Goal: Navigation & Orientation: Understand site structure

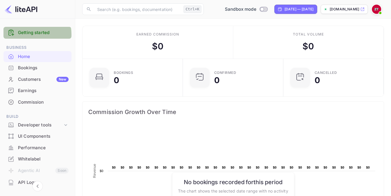
click at [34, 35] on link "Getting started" at bounding box center [43, 33] width 51 height 7
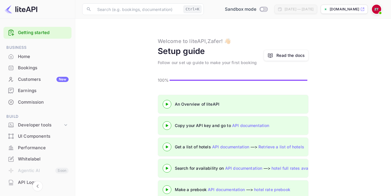
click at [294, 56] on div "Read the docs" at bounding box center [290, 55] width 28 height 6
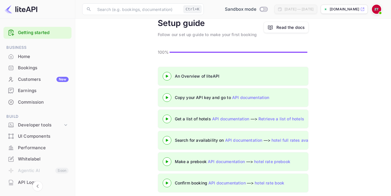
scroll to position [34, 0]
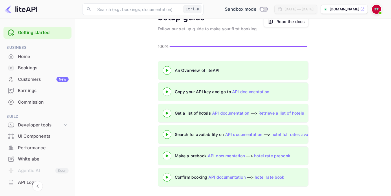
click at [29, 12] on img at bounding box center [21, 9] width 33 height 9
click at [25, 9] on img at bounding box center [21, 9] width 33 height 9
click at [25, 57] on div "Home" at bounding box center [43, 57] width 51 height 7
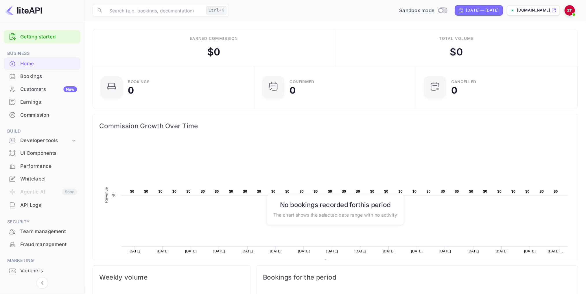
scroll to position [6, 6]
drag, startPoint x: 390, startPoint y: 1, endPoint x: 71, endPoint y: 144, distance: 349.8
click at [71, 144] on div "Performance" at bounding box center [37, 148] width 68 height 11
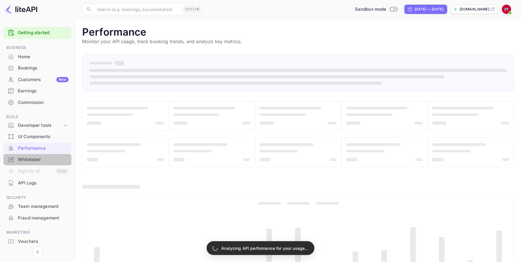
click at [44, 161] on div "Whitelabel" at bounding box center [43, 159] width 51 height 7
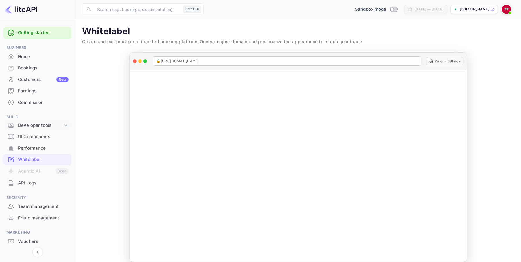
click at [60, 126] on div "Developer tools" at bounding box center [40, 125] width 45 height 7
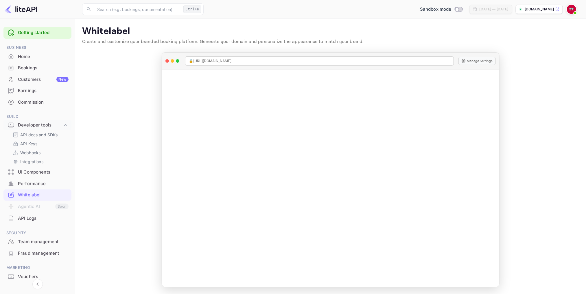
drag, startPoint x: 524, startPoint y: 0, endPoint x: 66, endPoint y: 197, distance: 497.9
click at [66, 196] on div "Whitelabel" at bounding box center [43, 195] width 51 height 7
click at [25, 58] on div "Home" at bounding box center [43, 57] width 51 height 7
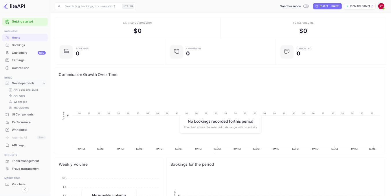
scroll to position [87, 155]
click at [28, 194] on div "Whitelabel" at bounding box center [43, 195] width 51 height 7
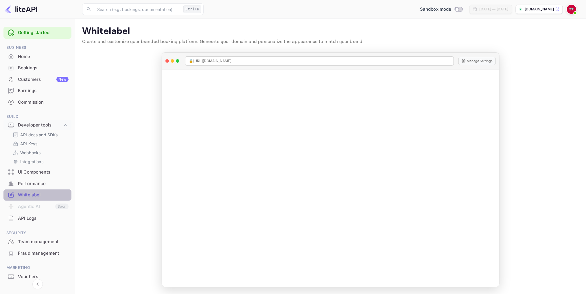
click at [33, 194] on div "Whitelabel" at bounding box center [43, 195] width 51 height 7
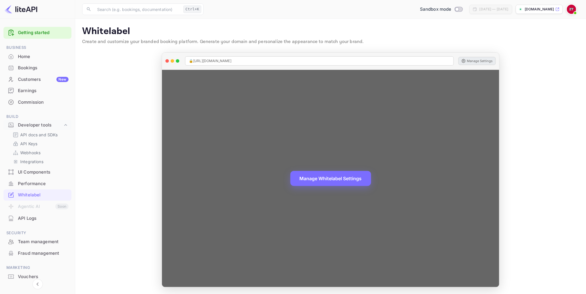
click at [390, 61] on button "Manage Settings" at bounding box center [476, 61] width 37 height 8
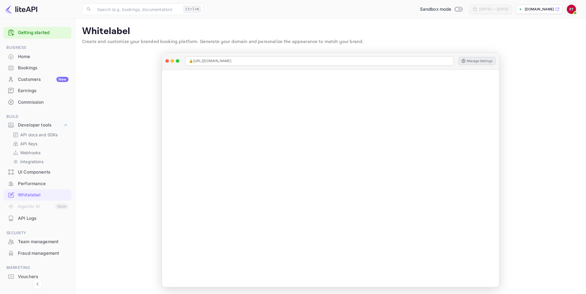
click at [34, 172] on div "UI Components" at bounding box center [43, 172] width 51 height 7
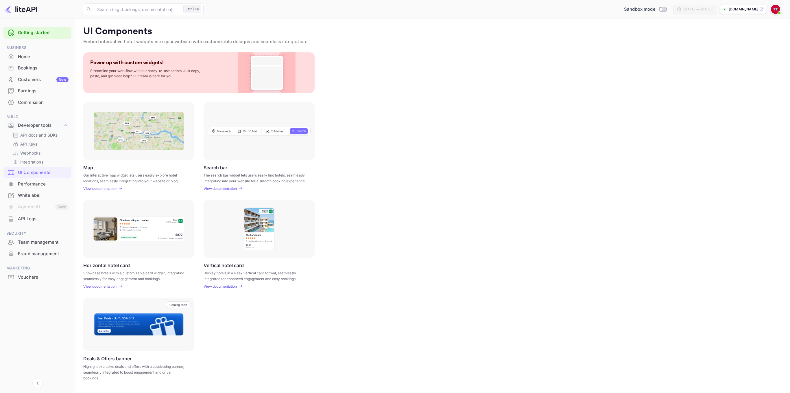
drag, startPoint x: 574, startPoint y: 1, endPoint x: 504, endPoint y: 220, distance: 230.2
click at [390, 196] on div "Horizontal hotel card Showcase hotels with a customizable card widget, integrat…" at bounding box center [432, 244] width 699 height 89
click at [107, 191] on div "UI Components Embed interactive hotel widgets into your website with customizab…" at bounding box center [432, 204] width 701 height 357
click at [107, 190] on p "View documentation" at bounding box center [99, 188] width 33 height 4
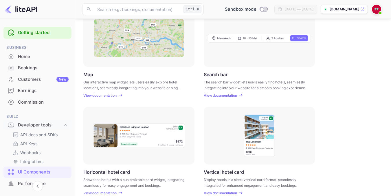
scroll to position [93, 0]
click at [0, 92] on div "Getting started Business Home Bookings Customers New Earnings Commission Build …" at bounding box center [37, 166] width 75 height 282
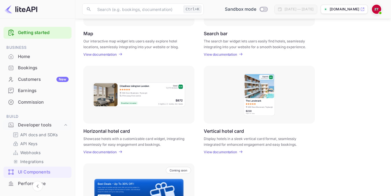
scroll to position [135, 0]
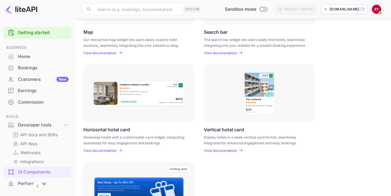
click at [33, 78] on div "Customers New" at bounding box center [43, 79] width 51 height 7
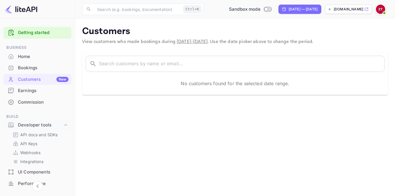
click at [379, 9] on img at bounding box center [380, 9] width 9 height 9
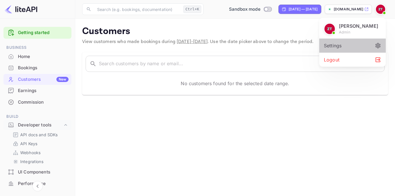
click at [353, 42] on div "Settings" at bounding box center [352, 46] width 67 height 14
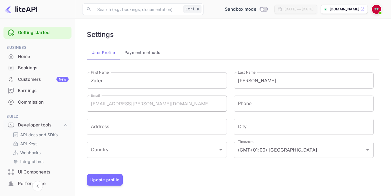
scroll to position [1, 0]
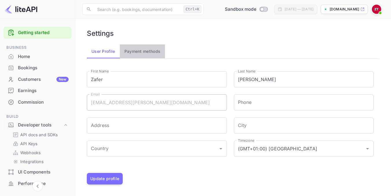
click at [157, 52] on button "Payment methods" at bounding box center [142, 52] width 45 height 14
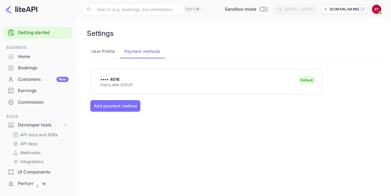
click at [137, 81] on div "•••• 4516 Expiry date 5/2029 Default" at bounding box center [206, 82] width 231 height 23
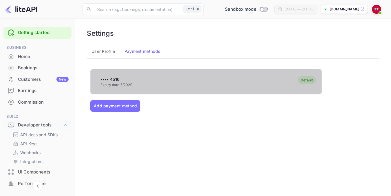
click at [137, 81] on div "•••• 4516 Expiry date 5/2029 Default" at bounding box center [206, 82] width 231 height 23
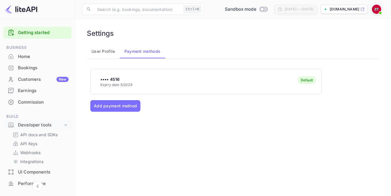
click at [137, 81] on div "•••• 4516 Expiry date 5/2029 Default" at bounding box center [206, 82] width 231 height 23
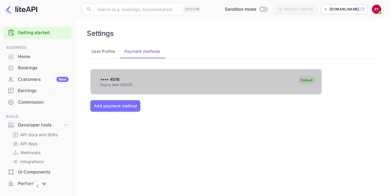
click at [137, 81] on div "•••• 4516 Expiry date 5/2029 Default" at bounding box center [206, 82] width 231 height 23
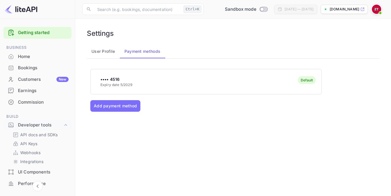
click at [137, 81] on div "•••• 4516 Expiry date 5/2029 Default" at bounding box center [206, 82] width 231 height 23
click at [109, 104] on button "Add payment method" at bounding box center [115, 106] width 50 height 12
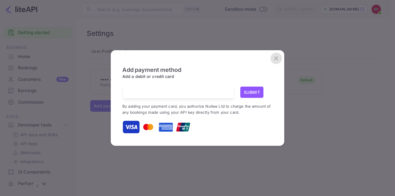
click at [276, 58] on icon "close" at bounding box center [276, 58] width 7 height 7
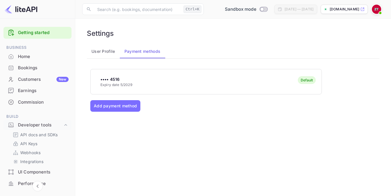
click at [97, 55] on button "User Profile" at bounding box center [103, 52] width 33 height 14
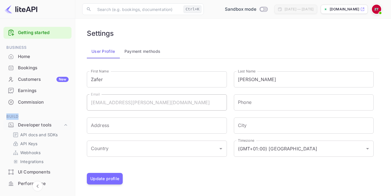
drag, startPoint x: 73, startPoint y: 95, endPoint x: 72, endPoint y: 109, distance: 13.9
click at [72, 109] on div "Getting started Business Home Bookings Customers New Earnings Commission Build …" at bounding box center [37, 166] width 75 height 282
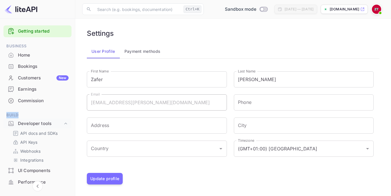
scroll to position [0, 0]
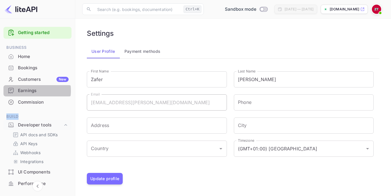
click at [26, 91] on div "Earnings" at bounding box center [43, 91] width 51 height 7
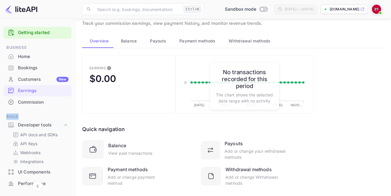
scroll to position [18, 0]
click at [130, 38] on span "Balance" at bounding box center [129, 41] width 16 height 7
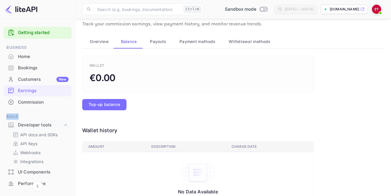
click at [161, 41] on span "Payouts" at bounding box center [158, 41] width 16 height 7
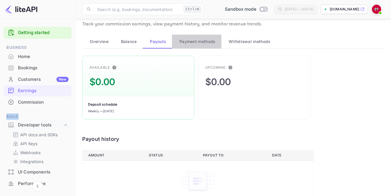
click at [188, 42] on span "Payment methods" at bounding box center [197, 41] width 36 height 7
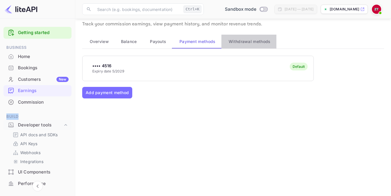
click at [252, 42] on span "Withdrawal methods" at bounding box center [249, 41] width 42 height 7
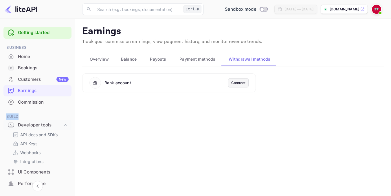
scroll to position [0, 0]
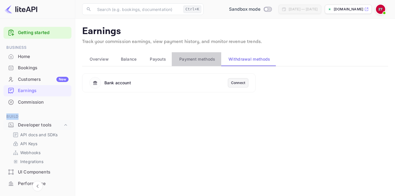
click at [199, 58] on span "Payment methods" at bounding box center [197, 59] width 36 height 7
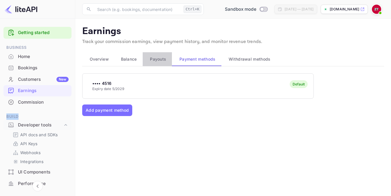
click at [146, 59] on button "Payouts" at bounding box center [158, 59] width 30 height 14
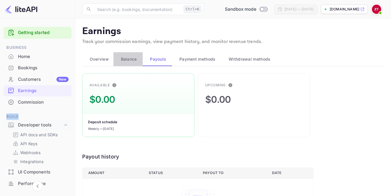
click at [115, 60] on button "Balance" at bounding box center [127, 59] width 29 height 14
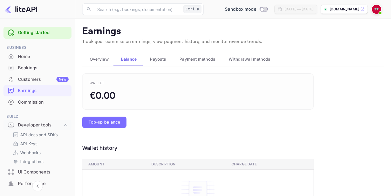
click at [82, 63] on main "Earnings Track your commission earnings, view payment history, and monitor reve…" at bounding box center [233, 131] width 316 height 224
click at [36, 70] on div "Bookings" at bounding box center [43, 68] width 51 height 7
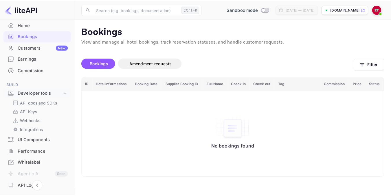
scroll to position [32, 0]
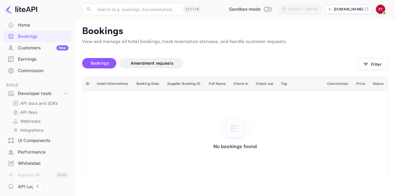
click at [33, 70] on div "Commission" at bounding box center [43, 71] width 51 height 7
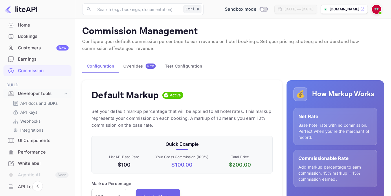
scroll to position [98, 177]
click at [34, 53] on div "Customers New" at bounding box center [37, 48] width 68 height 11
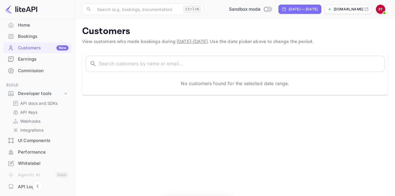
click at [30, 64] on div "Earnings" at bounding box center [37, 59] width 68 height 11
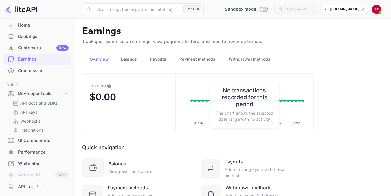
click at [131, 115] on button "Earning $0.00" at bounding box center [128, 102] width 93 height 59
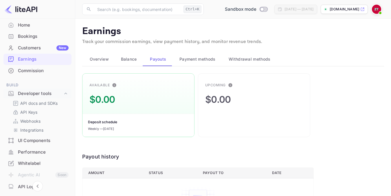
click at [127, 60] on span "Balance" at bounding box center [129, 59] width 16 height 7
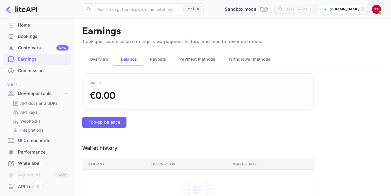
click at [115, 125] on button "Top-up balance" at bounding box center [104, 122] width 44 height 11
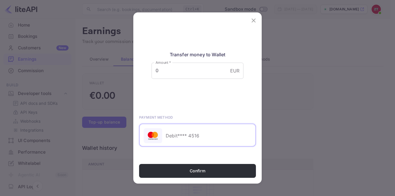
click at [254, 18] on icon "close" at bounding box center [253, 20] width 7 height 7
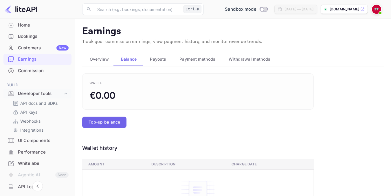
click at [105, 119] on button "Top-up balance" at bounding box center [104, 122] width 44 height 11
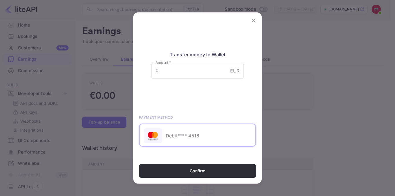
click at [255, 22] on icon "close" at bounding box center [254, 21] width 4 height 4
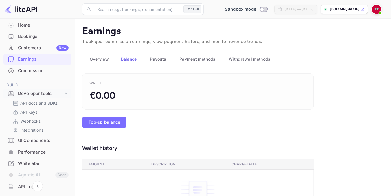
drag, startPoint x: 73, startPoint y: 103, endPoint x: 73, endPoint y: 114, distance: 11.0
click at [73, 114] on div "Getting started Business Home Bookings Customers New Earnings Commission Build …" at bounding box center [37, 134] width 75 height 282
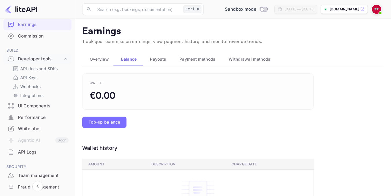
scroll to position [67, 0]
click at [28, 129] on div "Whitelabel" at bounding box center [43, 128] width 51 height 7
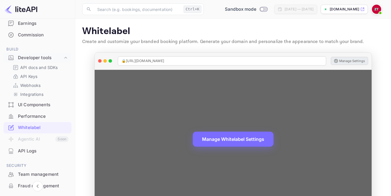
click at [339, 62] on button "Manage Settings" at bounding box center [349, 61] width 37 height 8
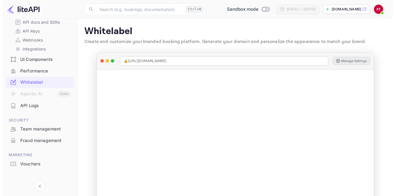
scroll to position [118, 0]
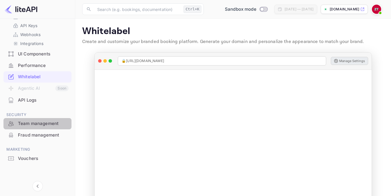
click at [69, 121] on div "Team management" at bounding box center [37, 123] width 68 height 11
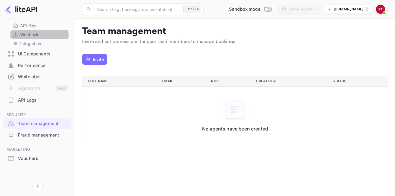
click at [30, 35] on p "Webhooks" at bounding box center [30, 35] width 20 height 6
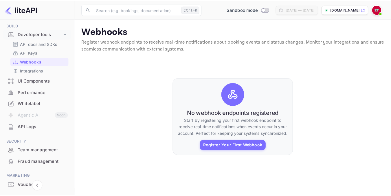
scroll to position [64, 0]
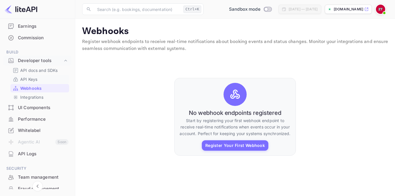
click at [32, 82] on div "API Keys" at bounding box center [39, 79] width 59 height 8
click at [32, 78] on p "API Keys" at bounding box center [28, 79] width 17 height 6
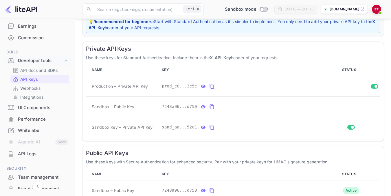
scroll to position [119, 0]
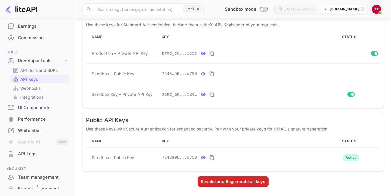
click at [27, 96] on p "Integrations" at bounding box center [31, 97] width 23 height 6
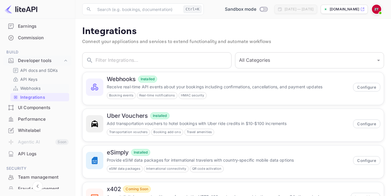
click at [42, 90] on link "Webhooks" at bounding box center [40, 88] width 54 height 6
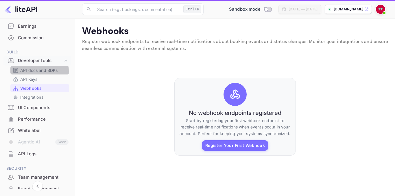
click at [37, 71] on p "API docs and SDKs" at bounding box center [39, 70] width 38 height 6
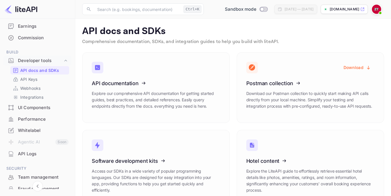
click at [30, 36] on div "Commission" at bounding box center [43, 38] width 51 height 7
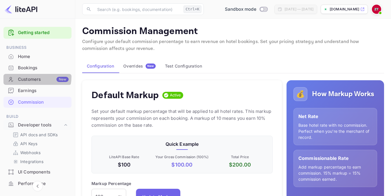
click at [31, 77] on div "Customers New" at bounding box center [43, 79] width 51 height 7
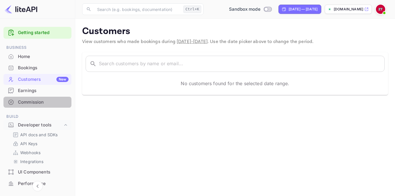
click at [44, 101] on div "Commission" at bounding box center [43, 102] width 51 height 7
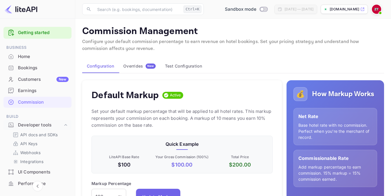
scroll to position [98, 177]
click at [135, 68] on div "Overrides New" at bounding box center [139, 66] width 32 height 5
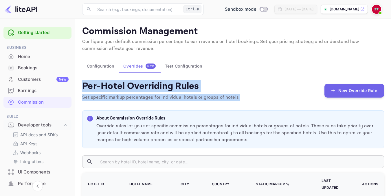
drag, startPoint x: 389, startPoint y: 51, endPoint x: 386, endPoint y: 76, distance: 25.9
click at [386, 76] on main "Commission Management Configure your default commission percentage to earn reve…" at bounding box center [233, 138] width 316 height 239
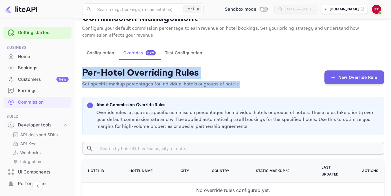
scroll to position [55, 0]
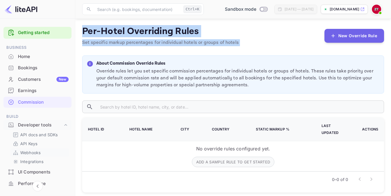
click at [33, 153] on p "Webhooks" at bounding box center [30, 153] width 20 height 6
